Goal: Transaction & Acquisition: Subscribe to service/newsletter

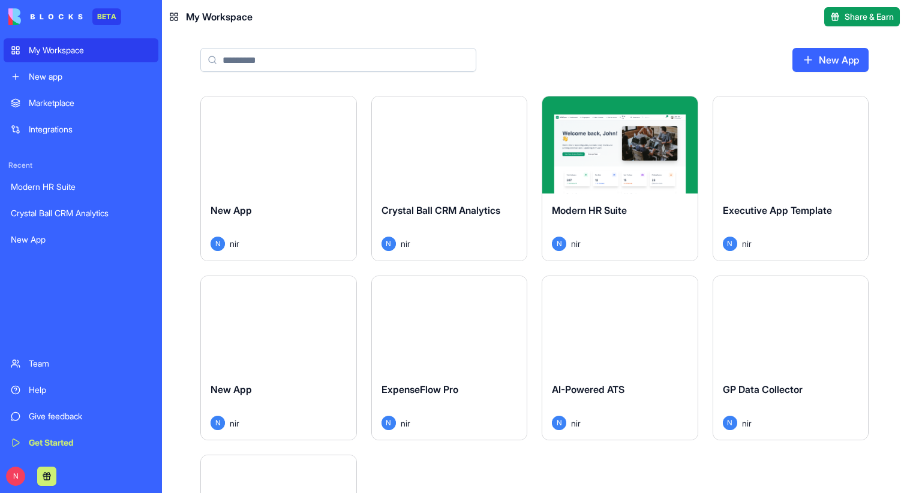
click at [20, 468] on div "N" at bounding box center [34, 476] width 53 height 19
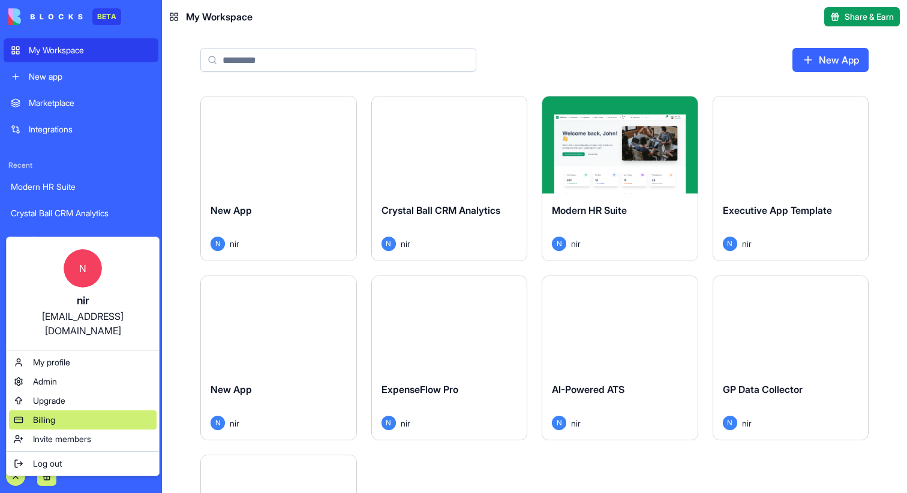
click at [38, 414] on span "Billing" at bounding box center [44, 420] width 22 height 12
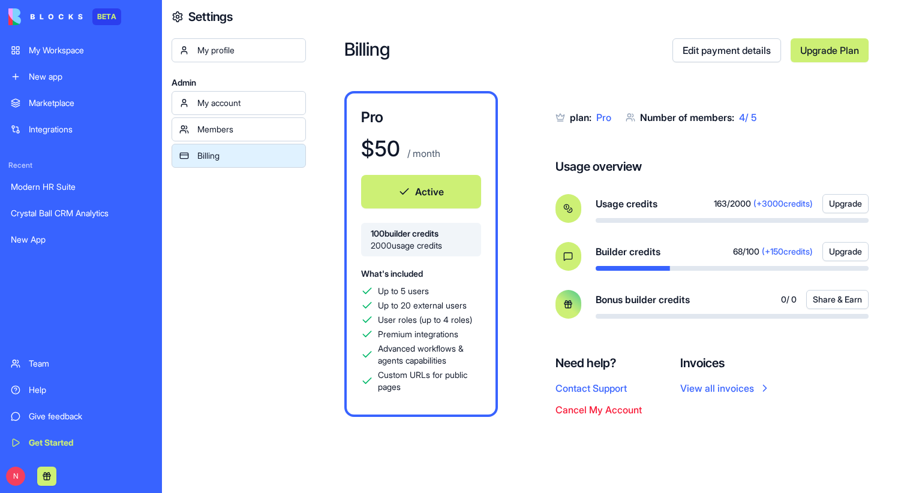
click at [831, 52] on link "Upgrade Plan" at bounding box center [829, 50] width 78 height 24
